Goal: Use online tool/utility

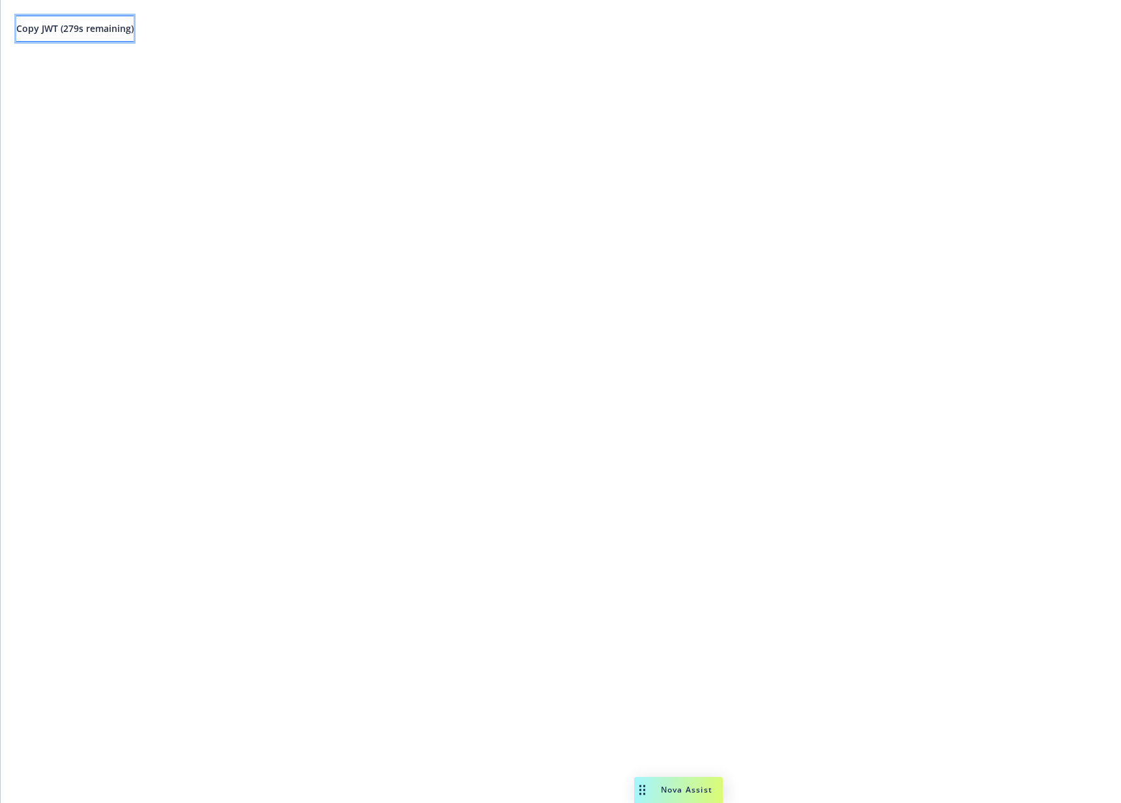
click at [116, 32] on span "Copy JWT ( 279 s remaining)" at bounding box center [74, 28] width 117 height 12
